Goal: Find specific page/section: Find specific page/section

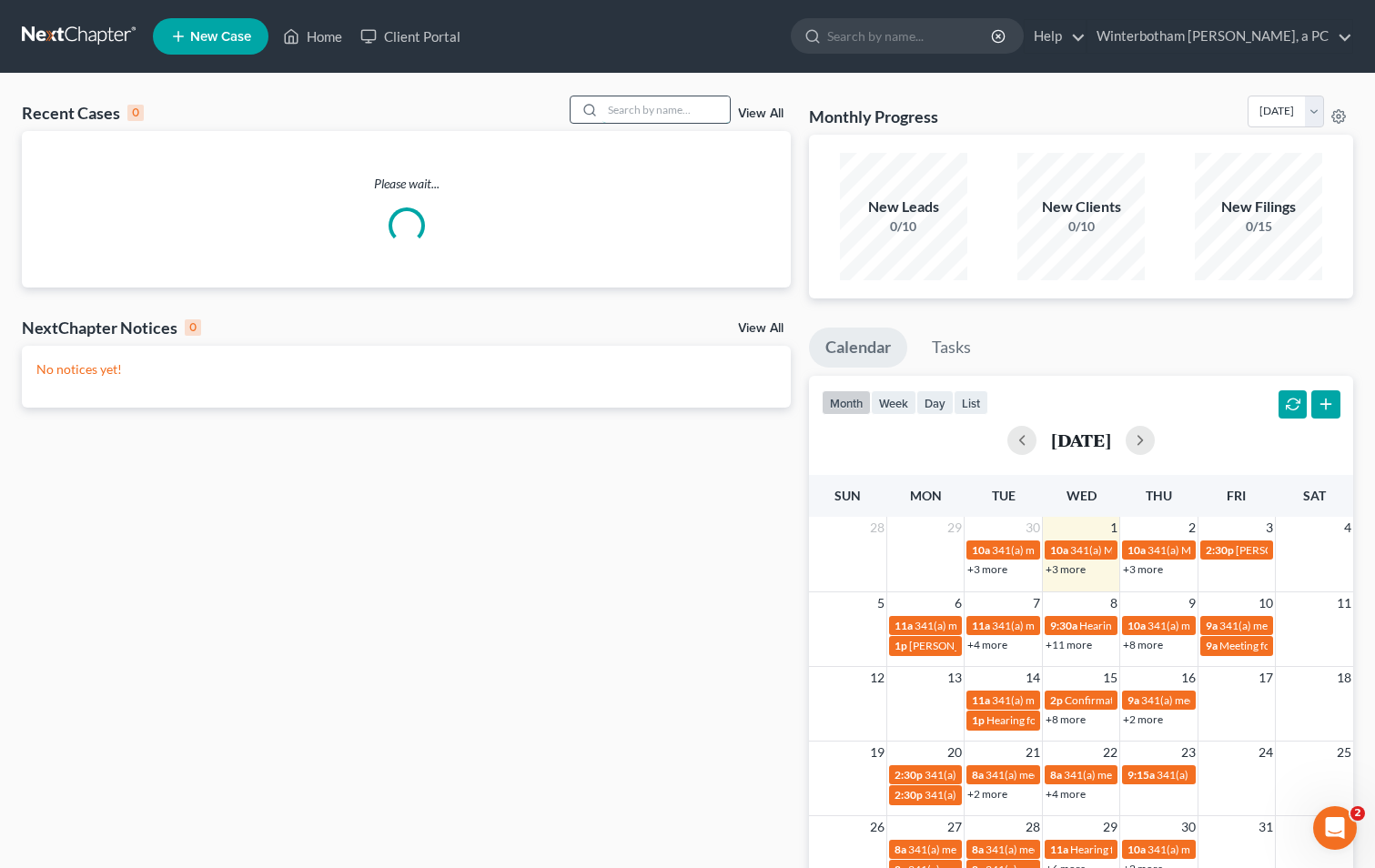
click at [658, 107] on input "search" at bounding box center [666, 109] width 128 height 26
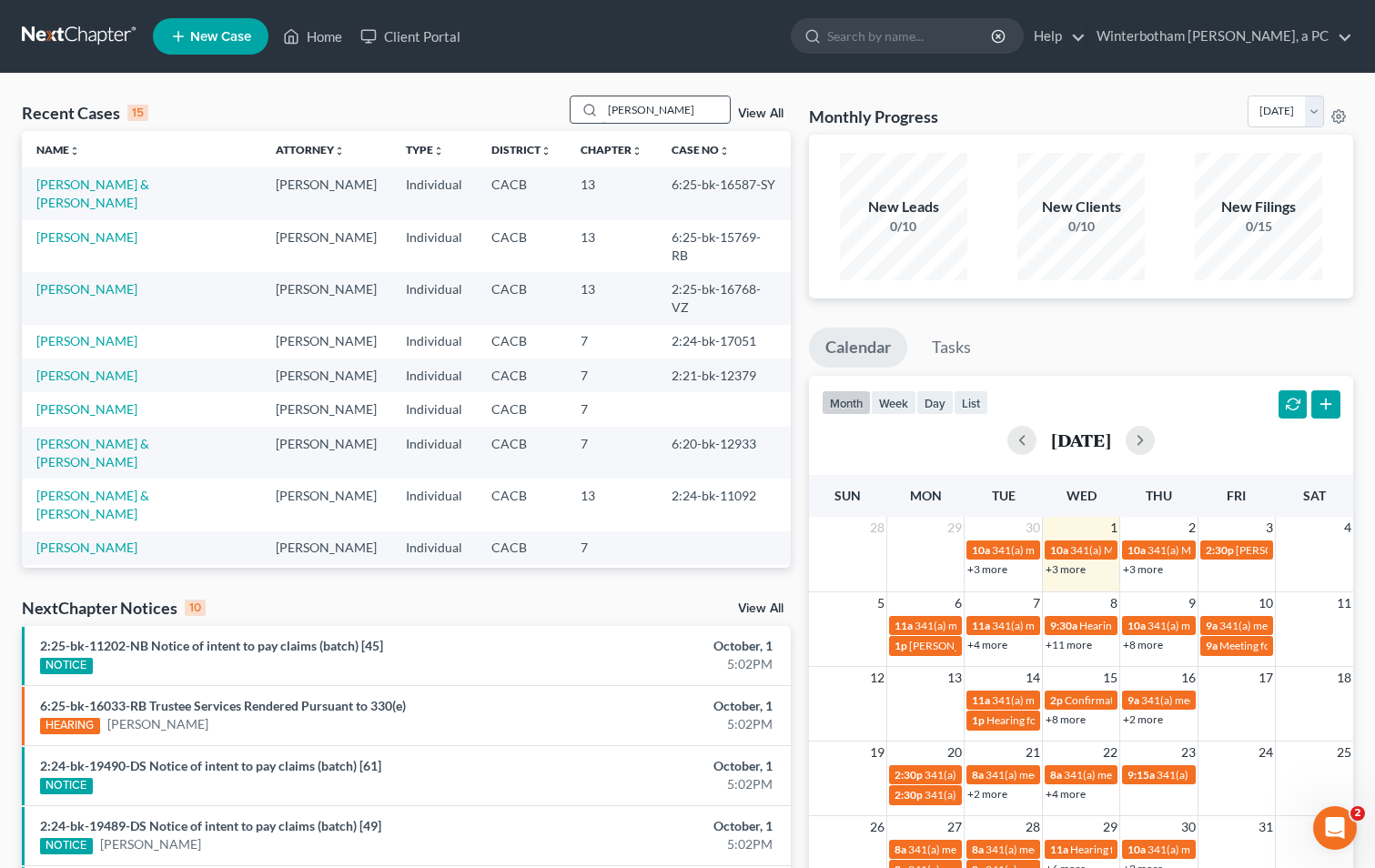
type input "[PERSON_NAME]"
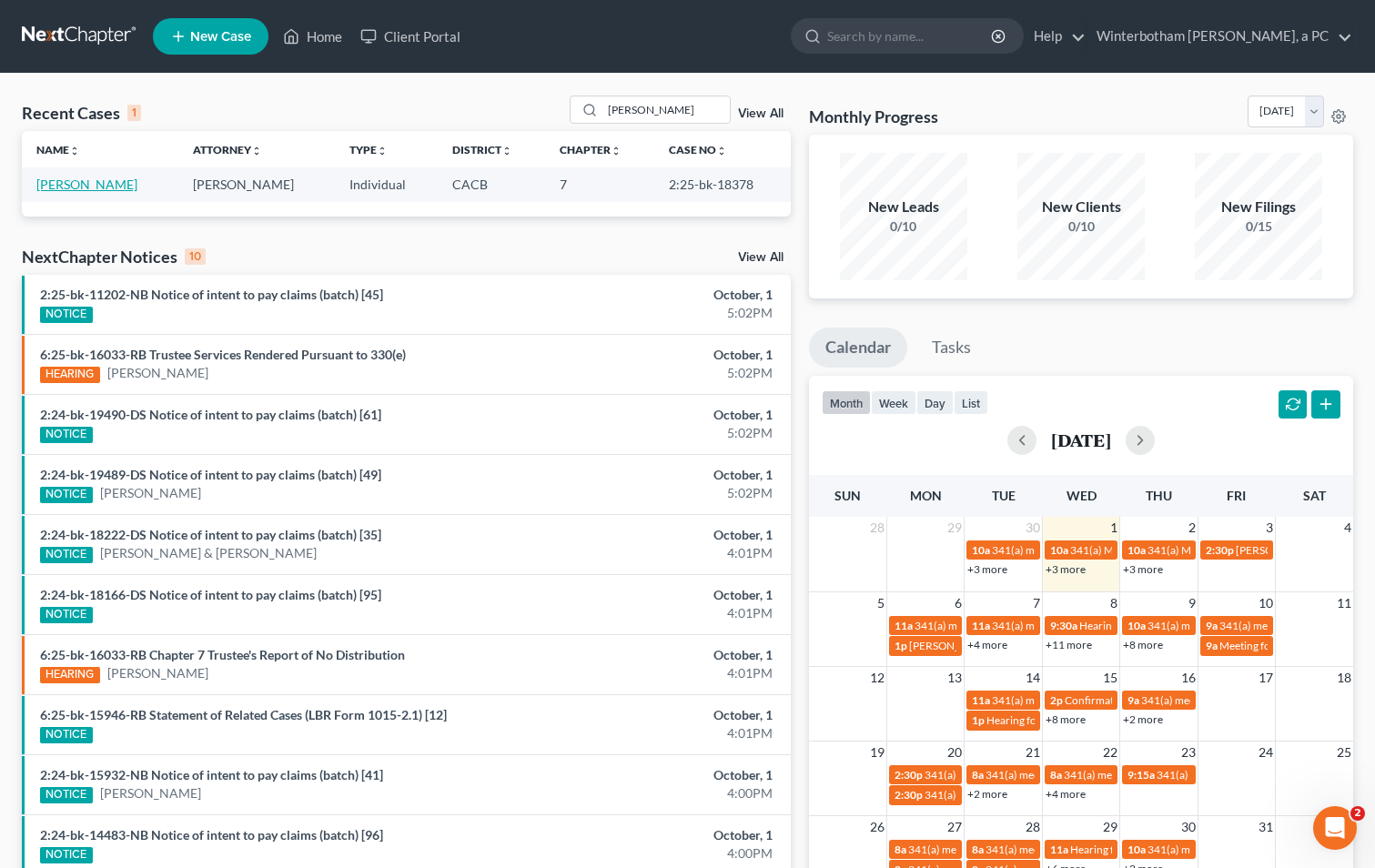
click at [94, 183] on link "[PERSON_NAME]" at bounding box center [87, 185] width 101 height 15
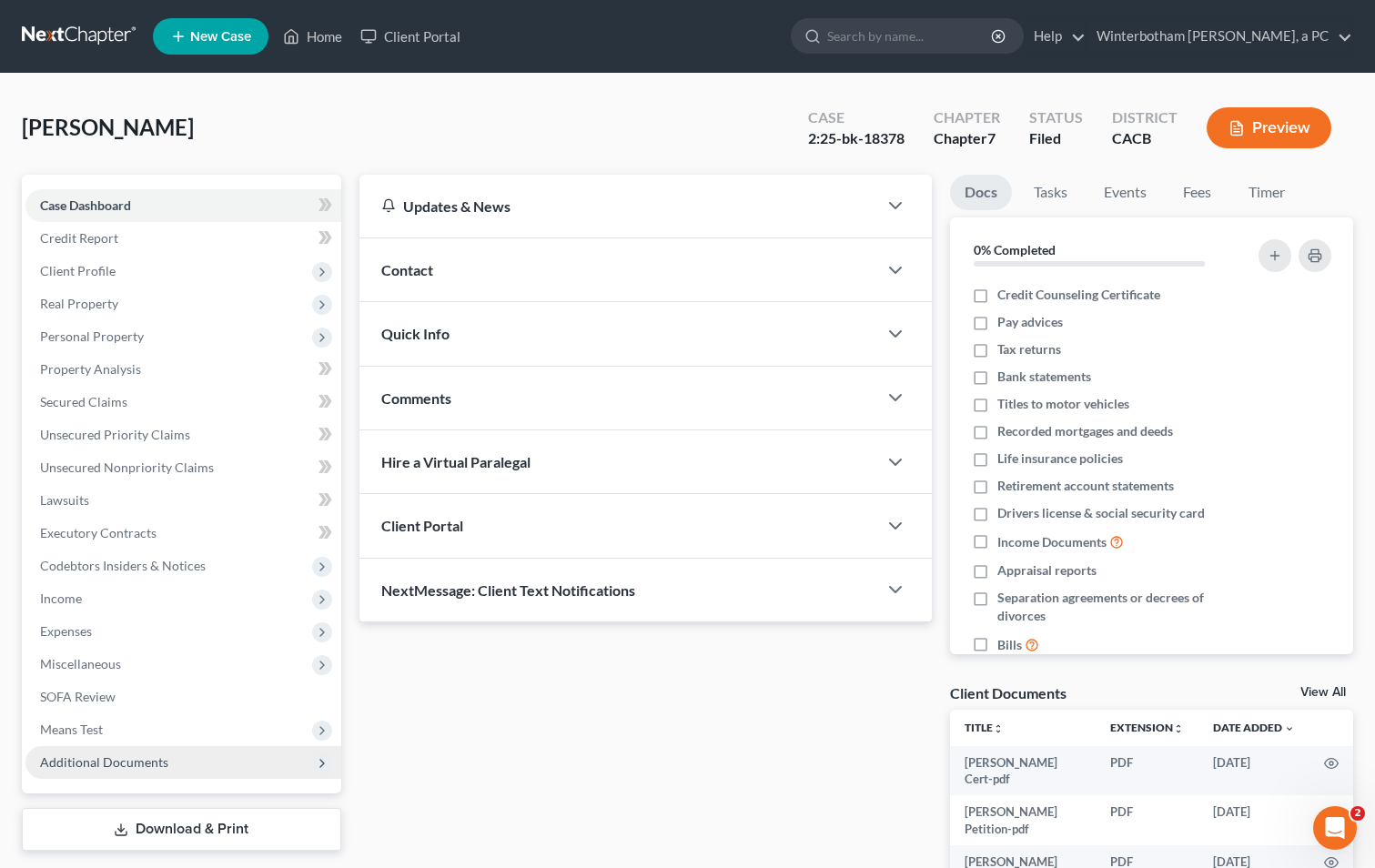
click at [184, 762] on span "Additional Documents" at bounding box center [183, 763] width 316 height 33
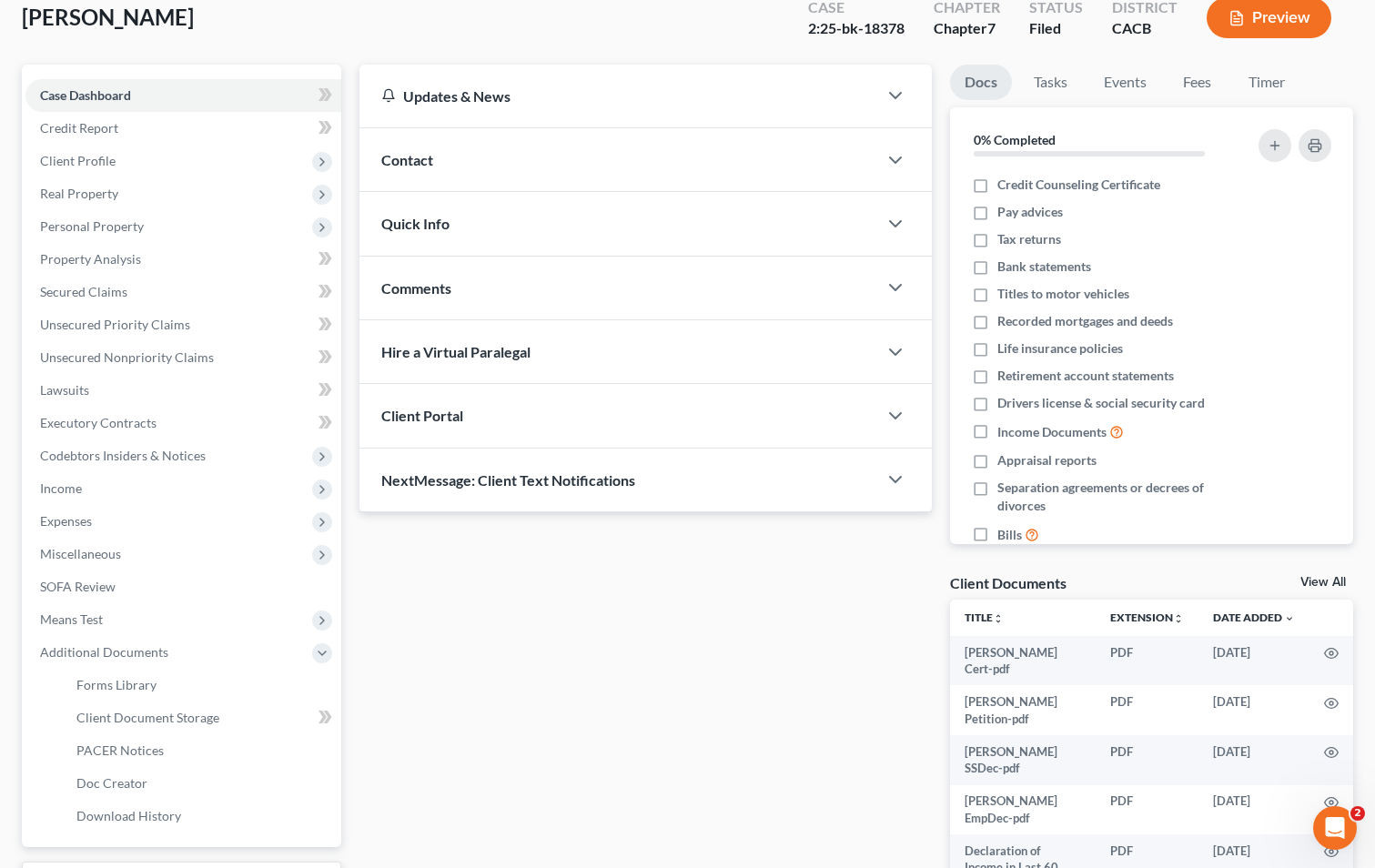
scroll to position [304, 0]
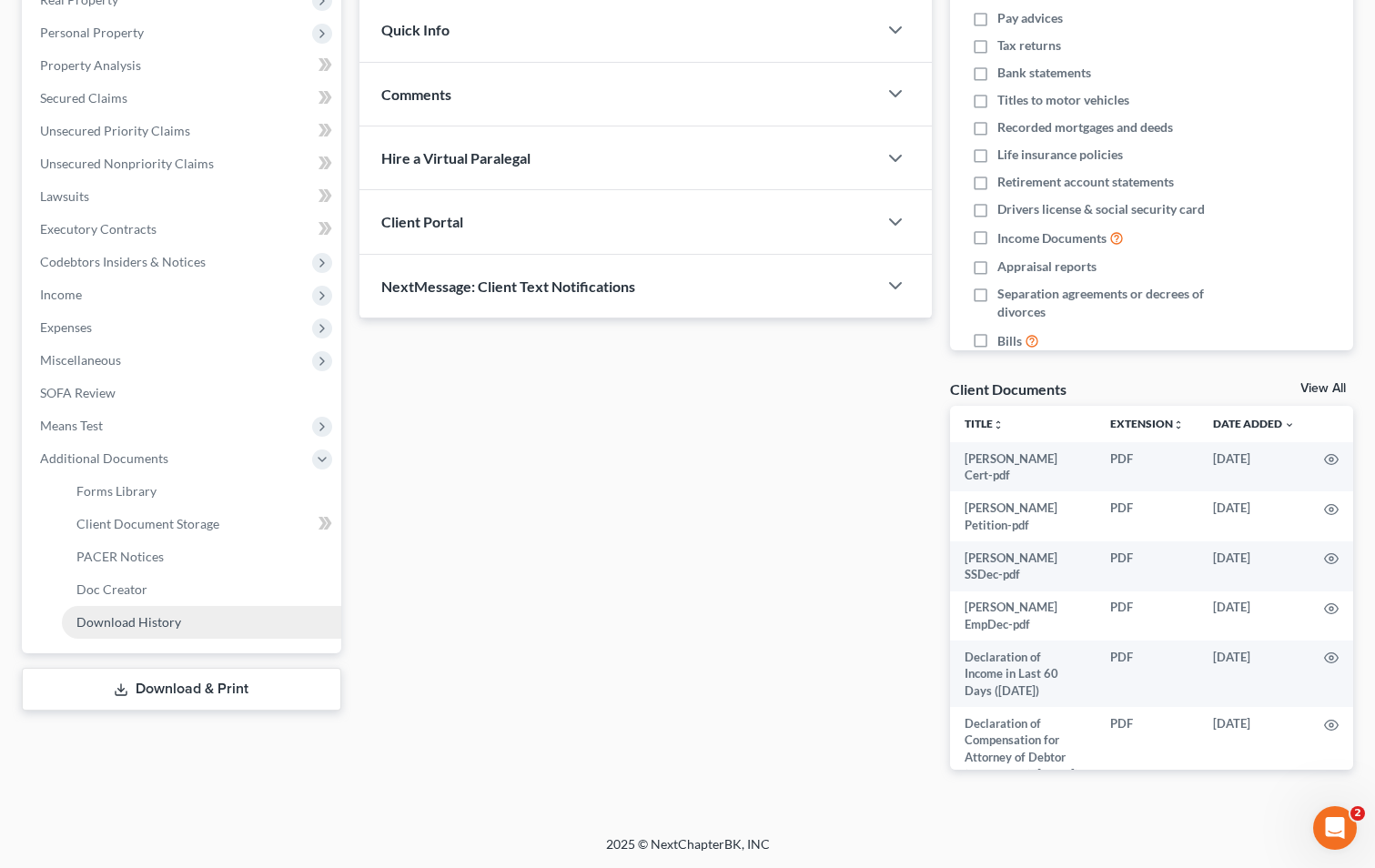
click at [102, 625] on span "Download History" at bounding box center [129, 622] width 104 height 15
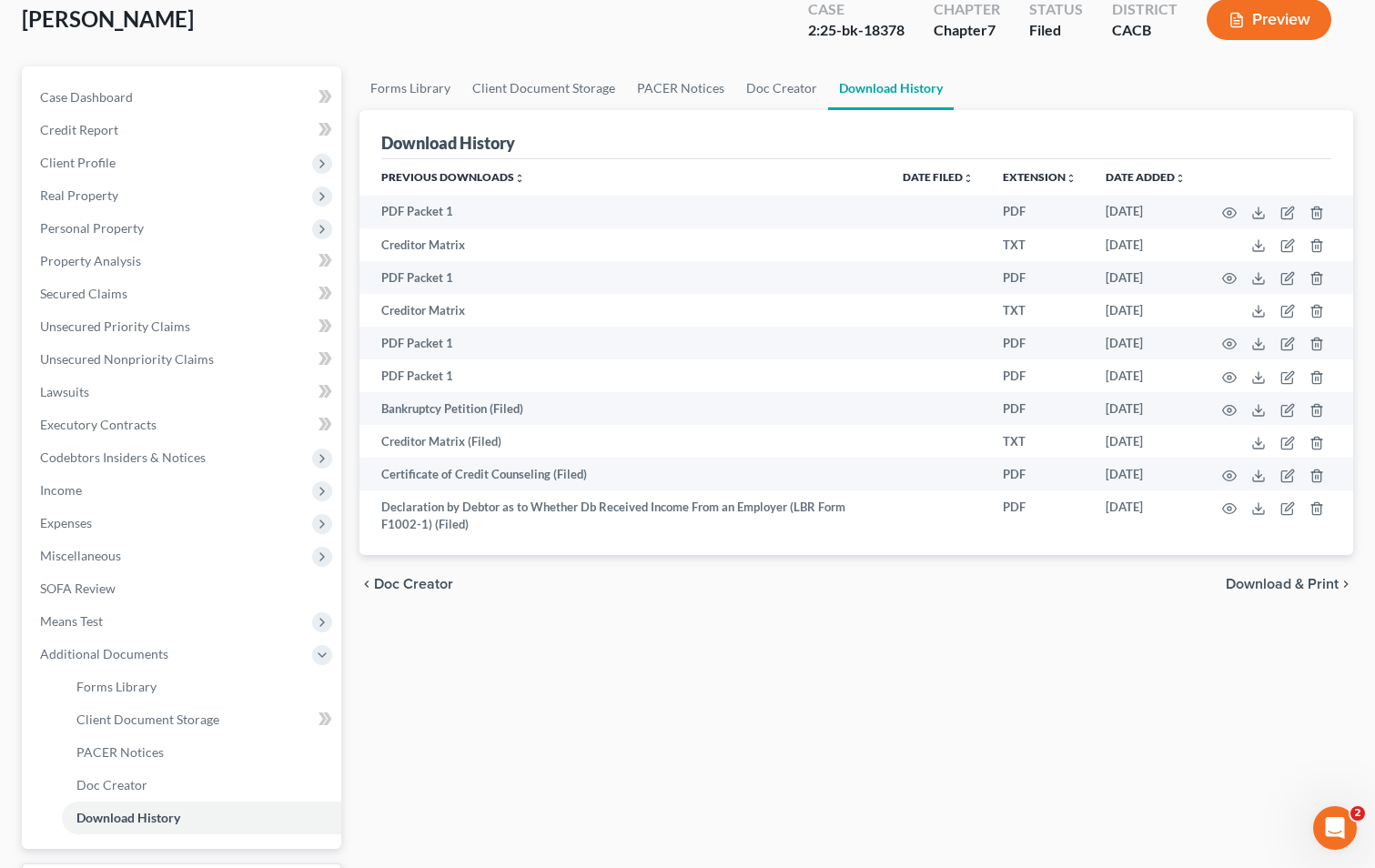
scroll to position [216, 0]
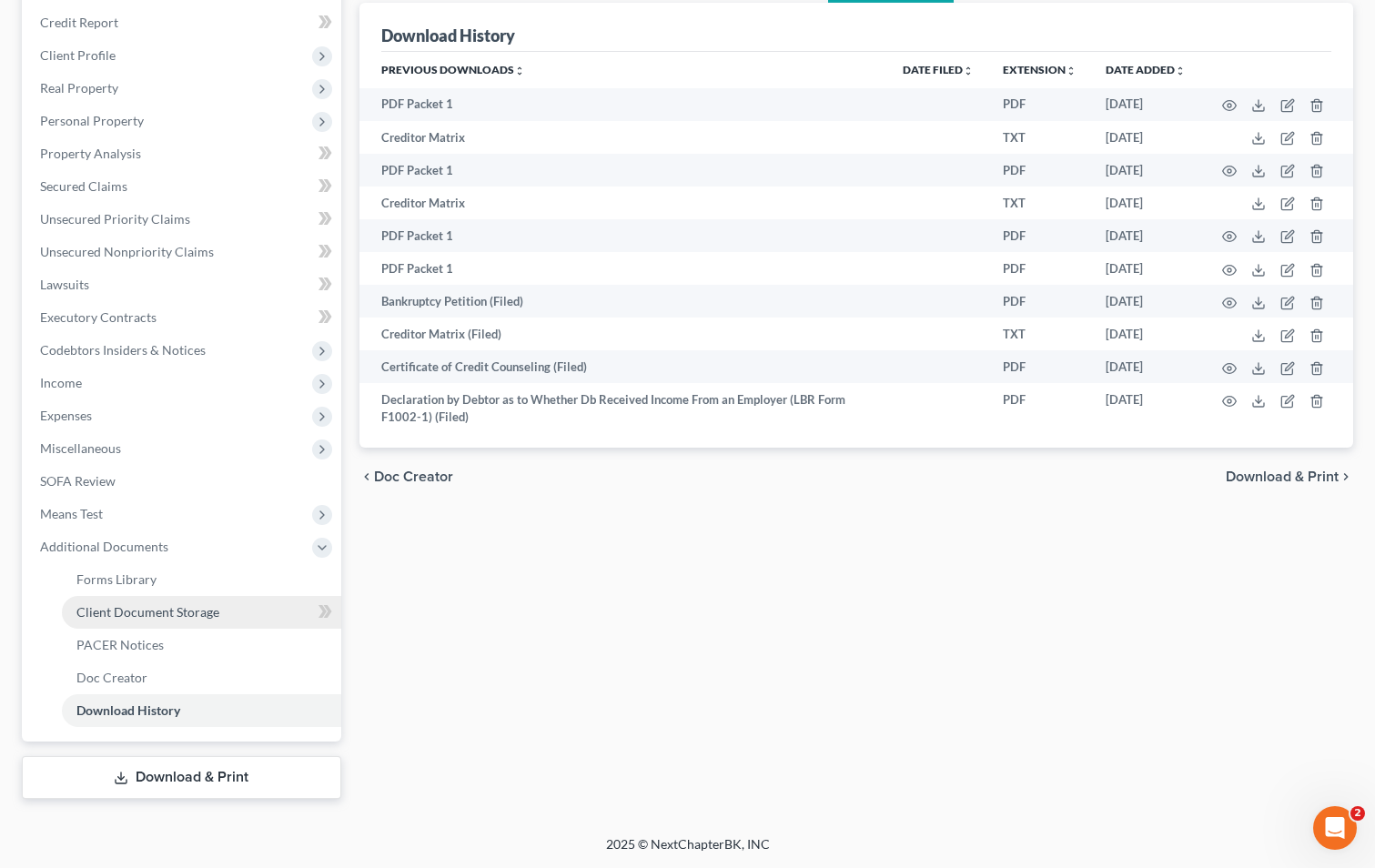
click at [139, 611] on span "Client Document Storage" at bounding box center [148, 612] width 143 height 15
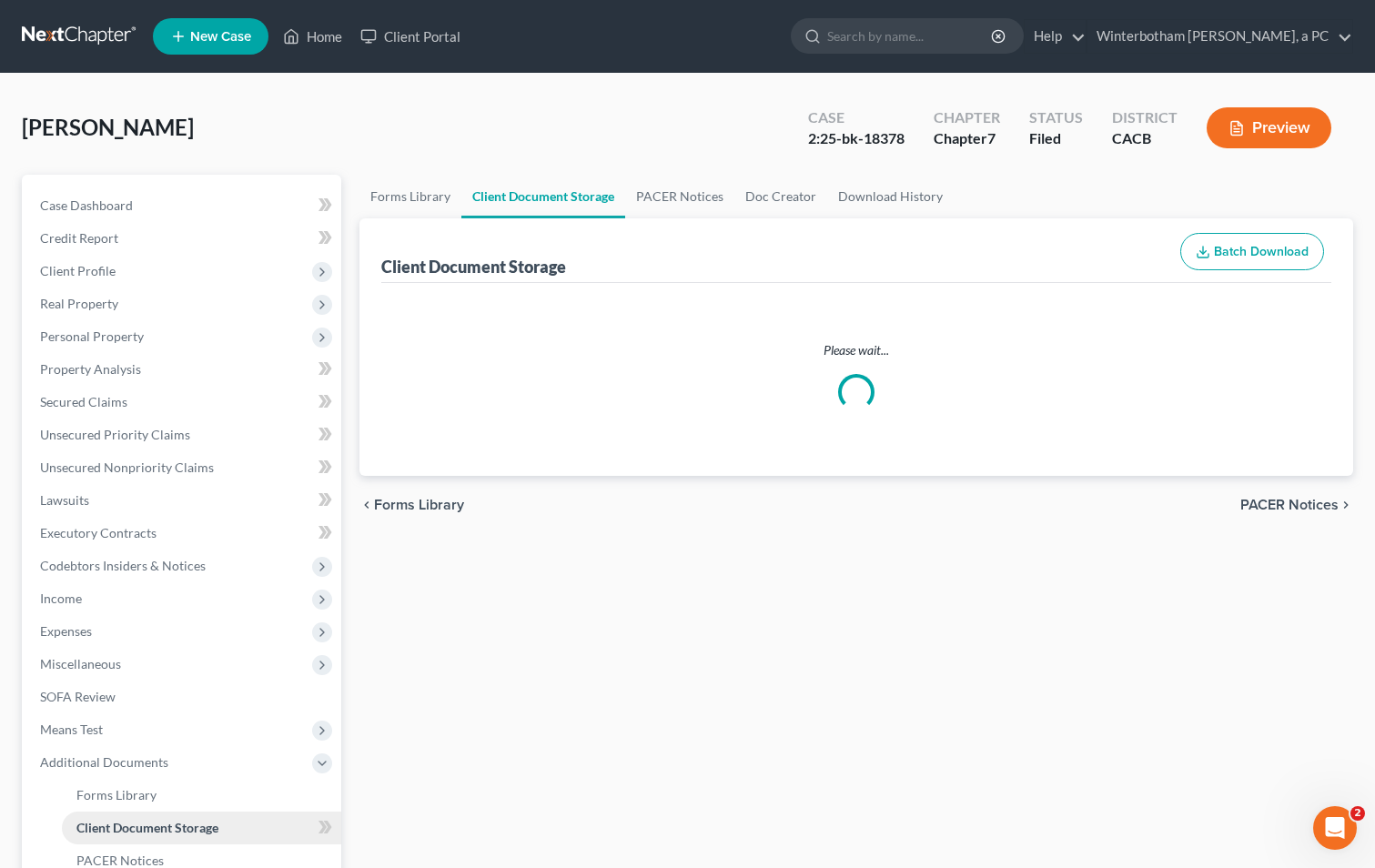
select select "30"
